Goal: Transaction & Acquisition: Purchase product/service

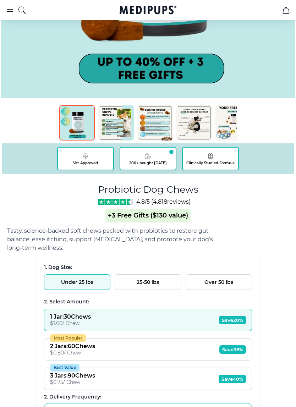
scroll to position [244, 0]
click at [224, 283] on button "Over 50 lbs" at bounding box center [218, 282] width 66 height 16
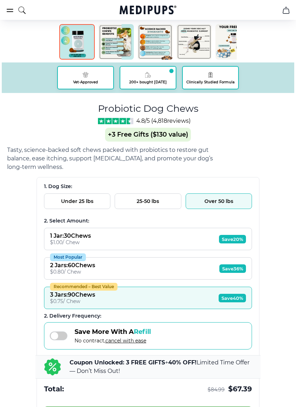
scroll to position [325, 0]
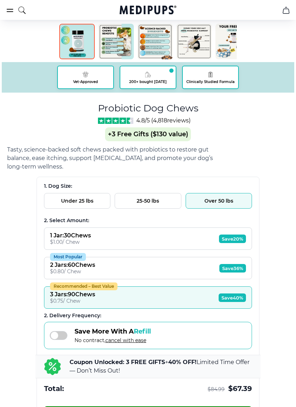
click at [64, 340] on span at bounding box center [59, 335] width 18 height 9
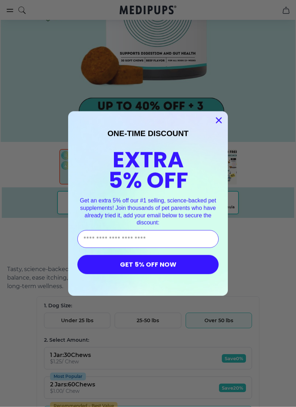
scroll to position [200, 0]
click at [134, 242] on input "Enter Your Email Address" at bounding box center [147, 239] width 141 height 18
type input "**********"
click at [148, 265] on button "GET 5% OFF NOW" at bounding box center [147, 264] width 141 height 19
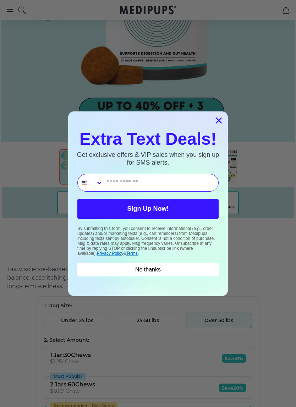
click at [135, 184] on input "Phone Number" at bounding box center [160, 182] width 115 height 17
type input "**********"
click at [148, 208] on button "Sign Up Now!" at bounding box center [147, 208] width 141 height 20
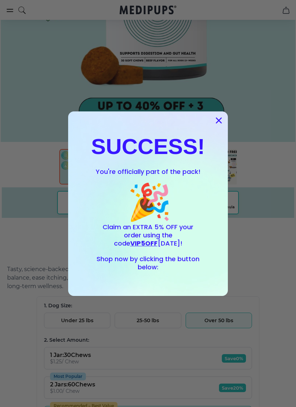
click at [218, 116] on circle "Close dialog" at bounding box center [219, 120] width 12 height 12
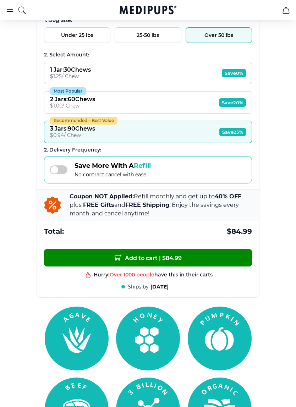
scroll to position [489, 0]
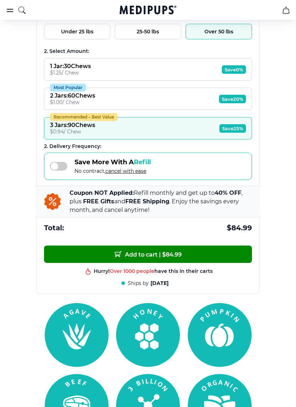
click at [167, 256] on span "Add to cart | $ 84.99" at bounding box center [147, 253] width 67 height 7
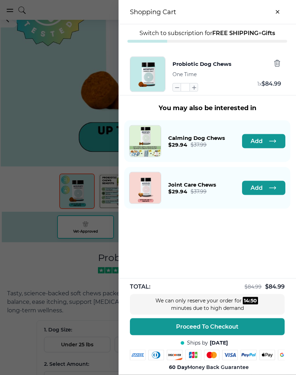
scroll to position [175, 0]
click at [67, 279] on div at bounding box center [148, 187] width 296 height 375
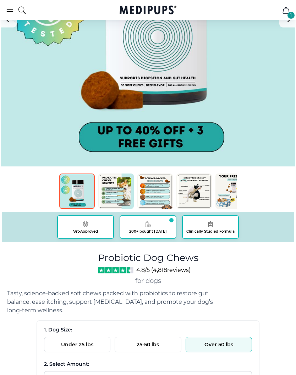
click at [116, 197] on img at bounding box center [115, 191] width 35 height 35
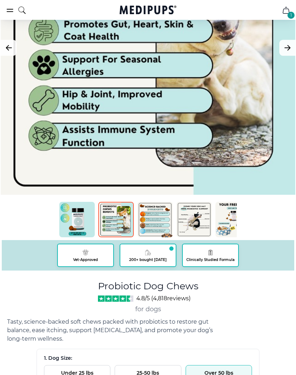
click at [153, 222] on img at bounding box center [154, 219] width 35 height 35
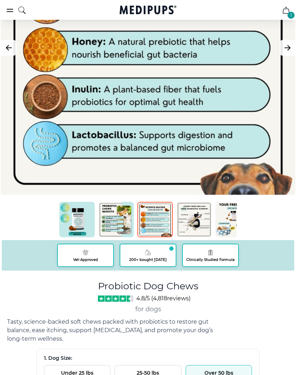
click at [202, 226] on img at bounding box center [193, 219] width 35 height 35
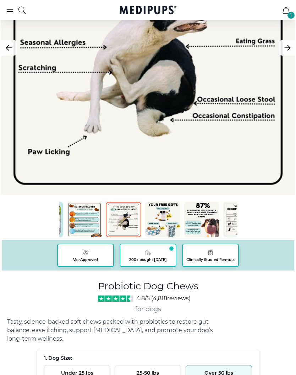
scroll to position [0, 70]
click at [164, 219] on img at bounding box center [162, 219] width 35 height 35
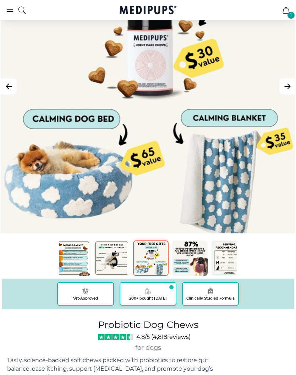
scroll to position [108, 0]
